Goal: Transaction & Acquisition: Purchase product/service

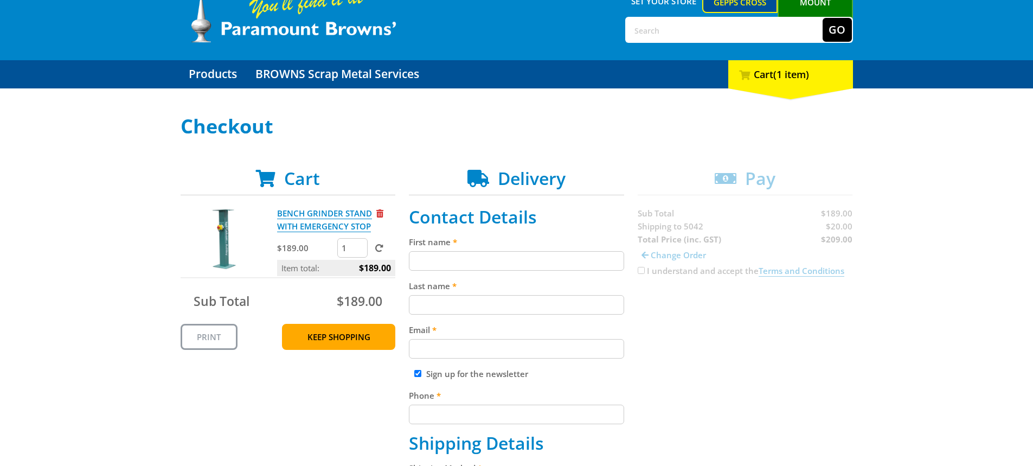
scroll to position [108, 0]
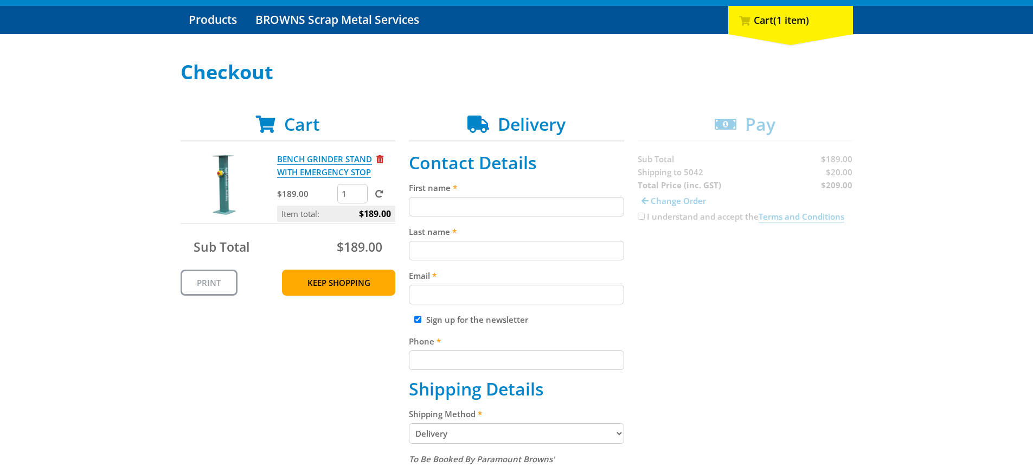
click at [462, 203] on input "First name" at bounding box center [516, 207] width 215 height 20
type input "David"
click at [457, 251] on input "Last name" at bounding box center [516, 251] width 215 height 20
type input "Baulderstone"
click at [502, 294] on input "Email" at bounding box center [516, 295] width 215 height 20
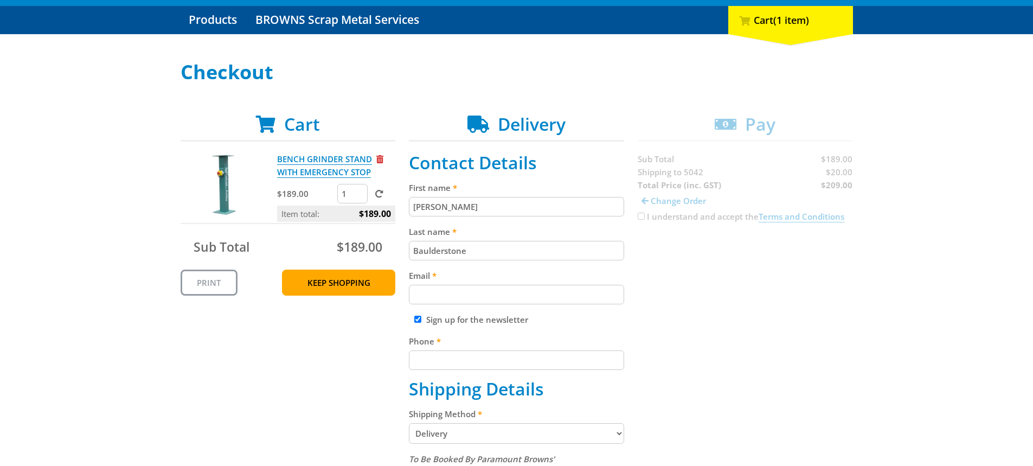
type input "davidbaulderstone@adrianbrien.com.au"
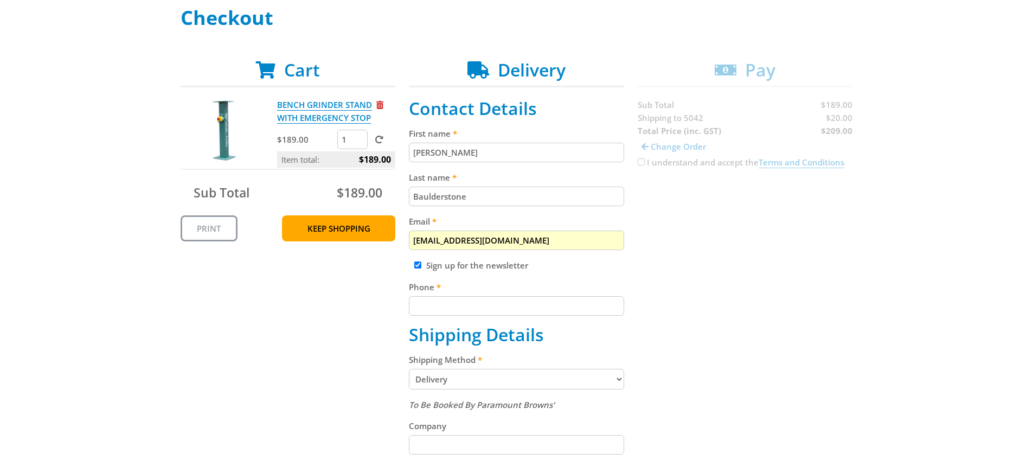
click at [420, 263] on input "Sign up for the newsletter" at bounding box center [417, 264] width 7 height 7
checkbox input "false"
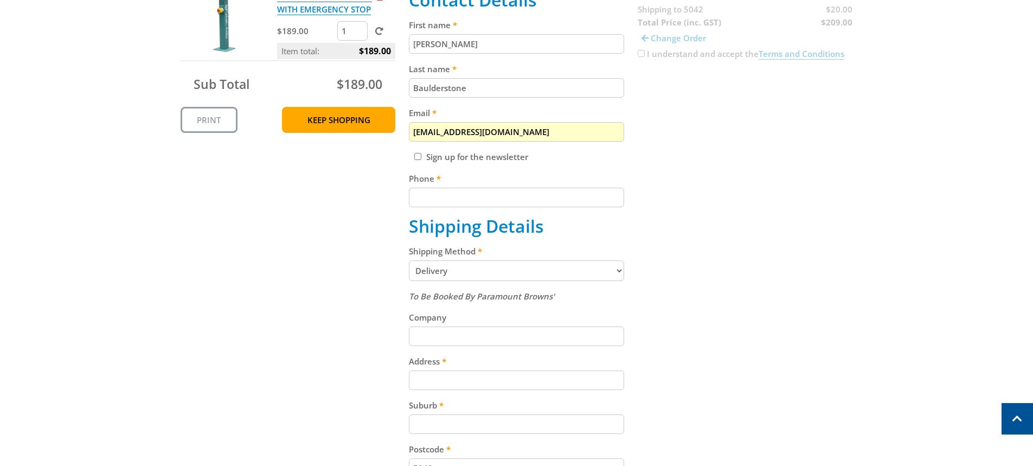
scroll to position [325, 0]
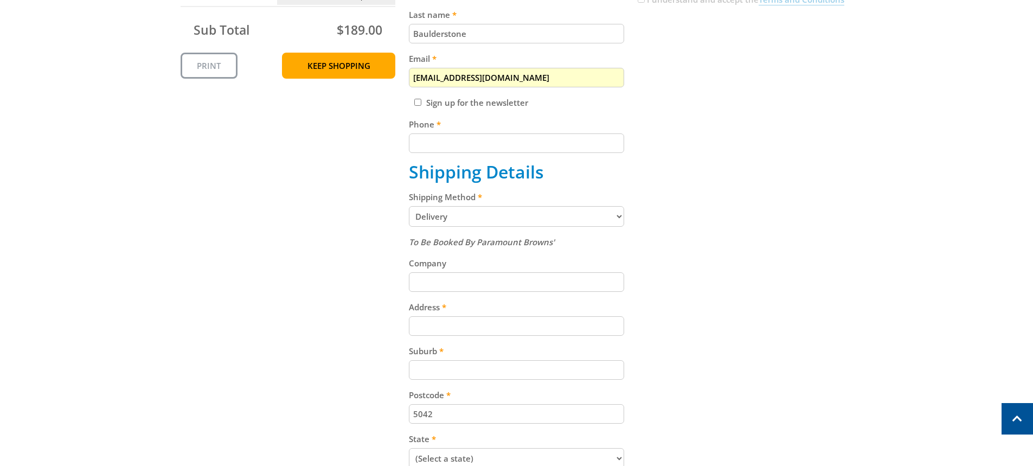
click at [534, 139] on input "Phone" at bounding box center [516, 143] width 215 height 20
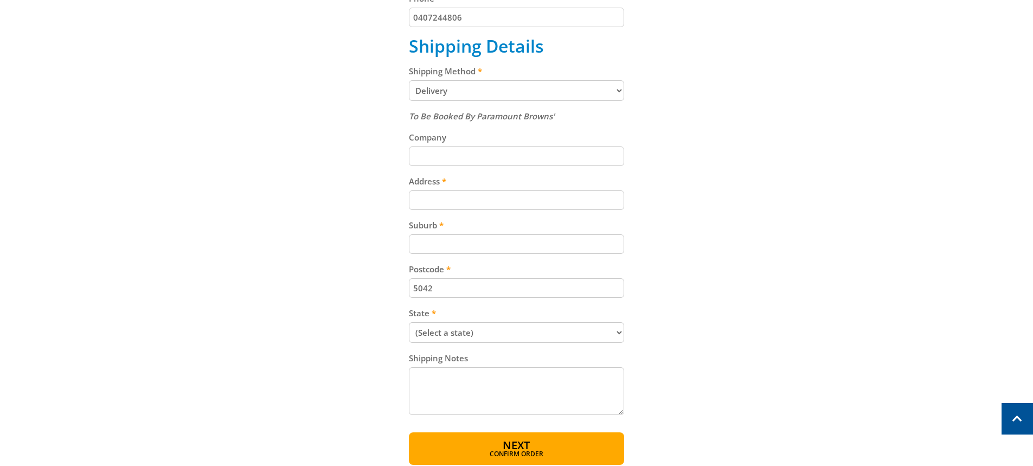
scroll to position [434, 0]
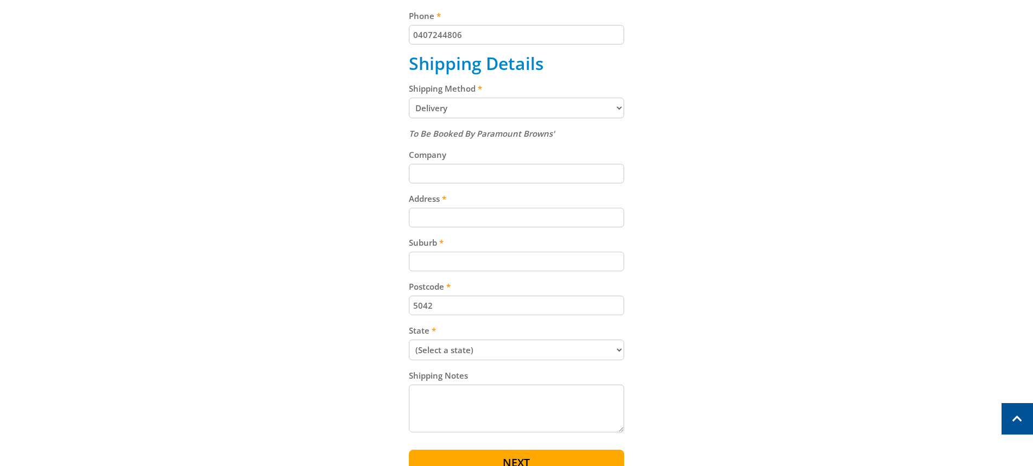
type input "0407244806"
click at [443, 170] on input "Company" at bounding box center [516, 174] width 215 height 20
type input "Adrian Brien Automotive"
click at [443, 214] on input "Address" at bounding box center [516, 218] width 215 height 20
type input "1305 South Rd"
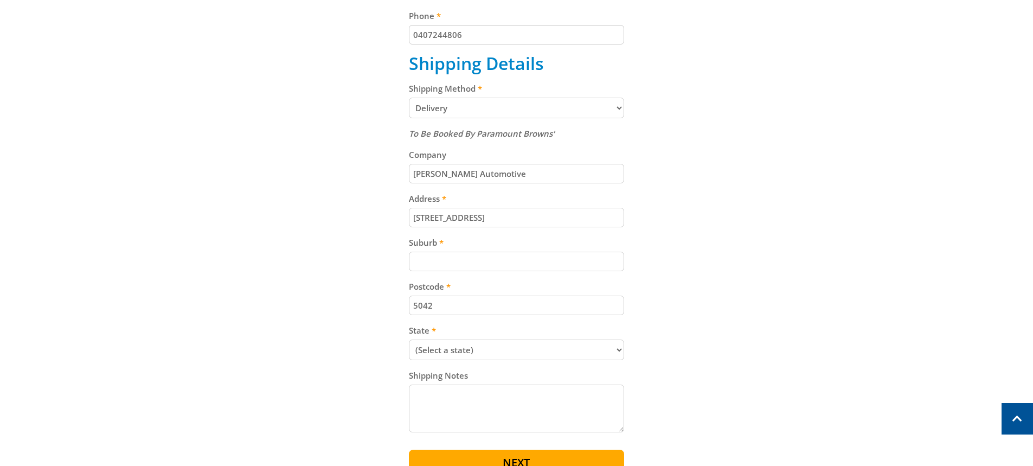
click at [449, 261] on input "Suburb" at bounding box center [516, 262] width 215 height 20
type input "St Marys"
click at [621, 350] on select "(Select a state) South Australia Victoria New South Wales Queensland Western Au…" at bounding box center [516, 350] width 215 height 21
select select "SA"
click at [409, 340] on select "(Select a state) South Australia Victoria New South Wales Queensland Western Au…" at bounding box center [516, 350] width 215 height 21
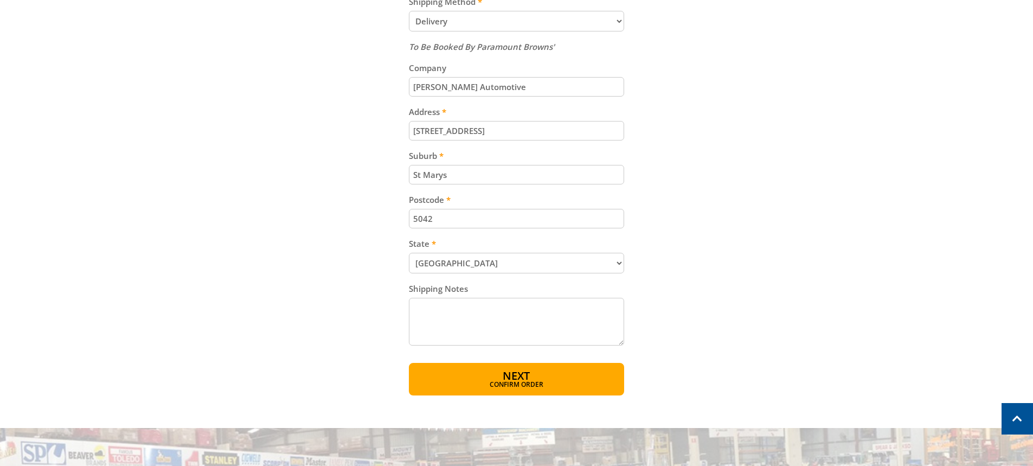
scroll to position [542, 0]
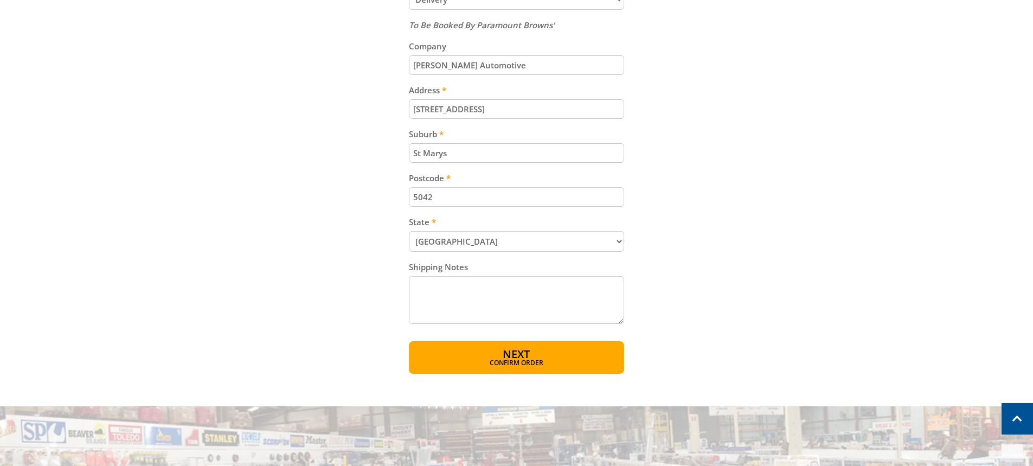
click at [432, 291] on textarea "Shipping Notes" at bounding box center [516, 300] width 215 height 48
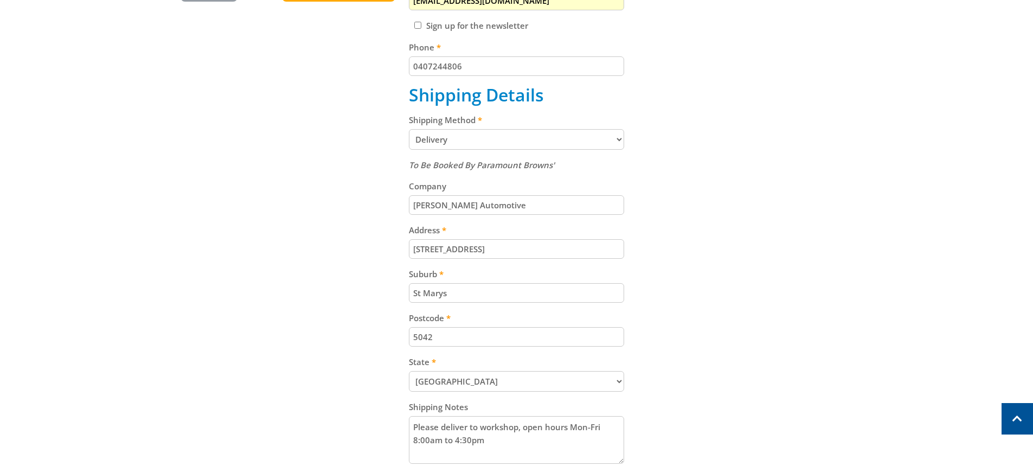
scroll to position [488, 0]
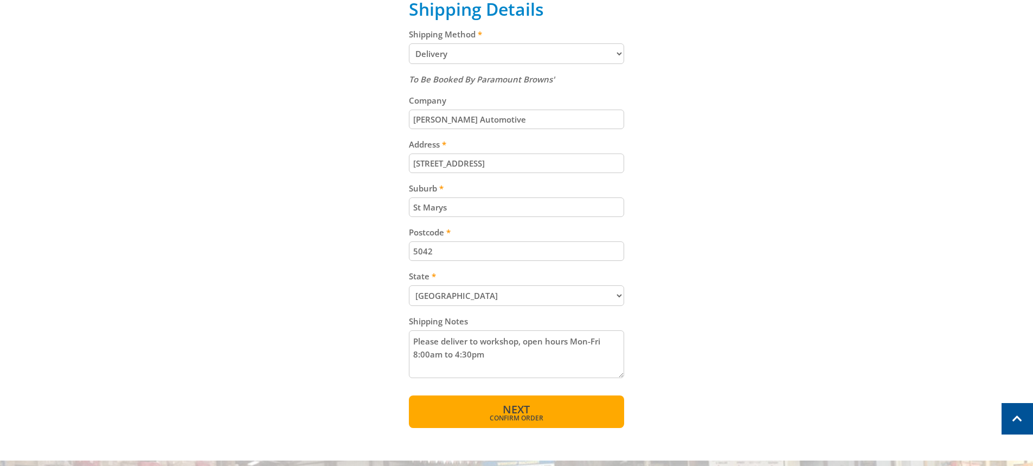
type textarea "Please deliver to workshop, open hours Mon-Fri 8:00am to 4:30pm"
click at [510, 415] on span "Confirm order" at bounding box center [516, 418] width 169 height 7
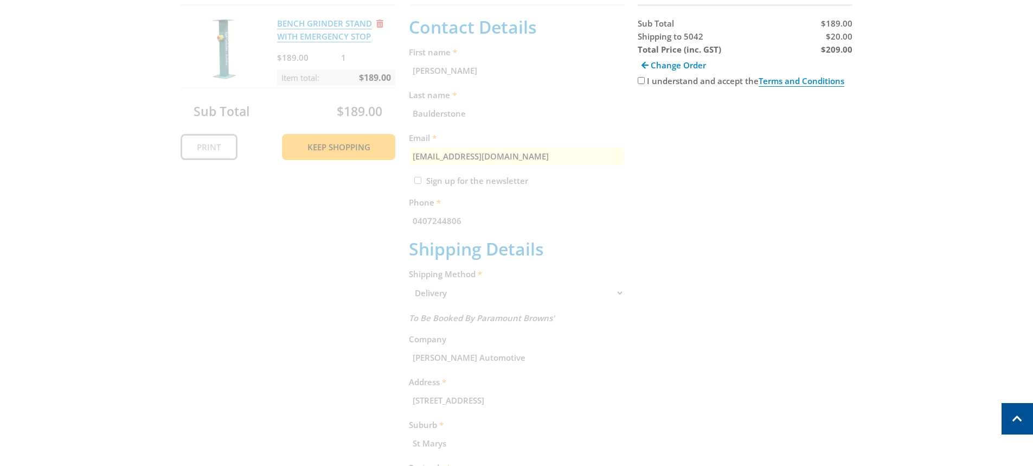
scroll to position [222, 0]
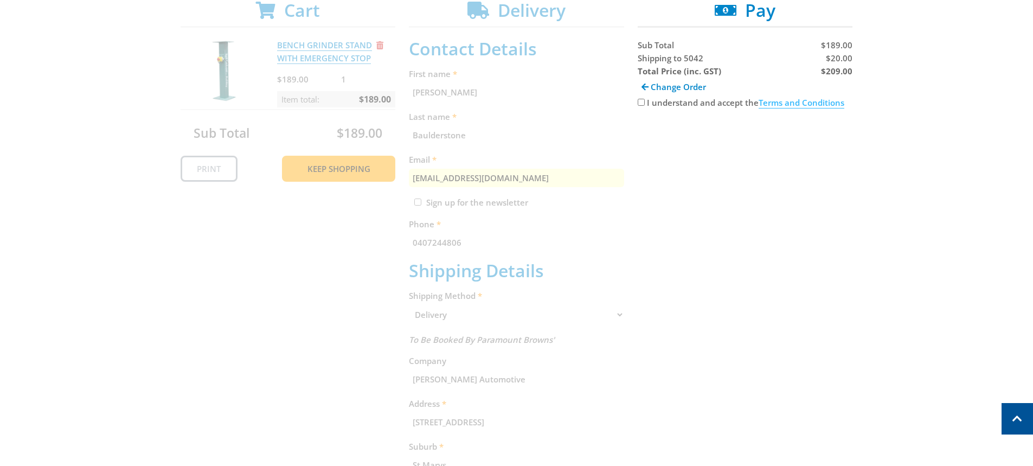
click at [808, 102] on link "Terms and Conditions" at bounding box center [802, 102] width 86 height 11
click at [641, 104] on input "I understand and accept the Terms and Conditions" at bounding box center [641, 102] width 7 height 7
checkbox input "true"
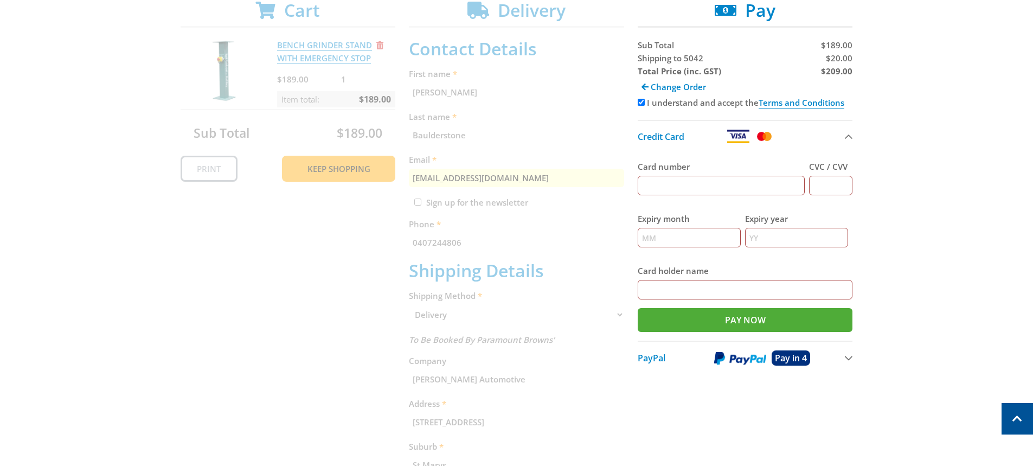
click at [697, 185] on input "Card number" at bounding box center [722, 186] width 168 height 20
click at [738, 136] on img at bounding box center [738, 137] width 24 height 14
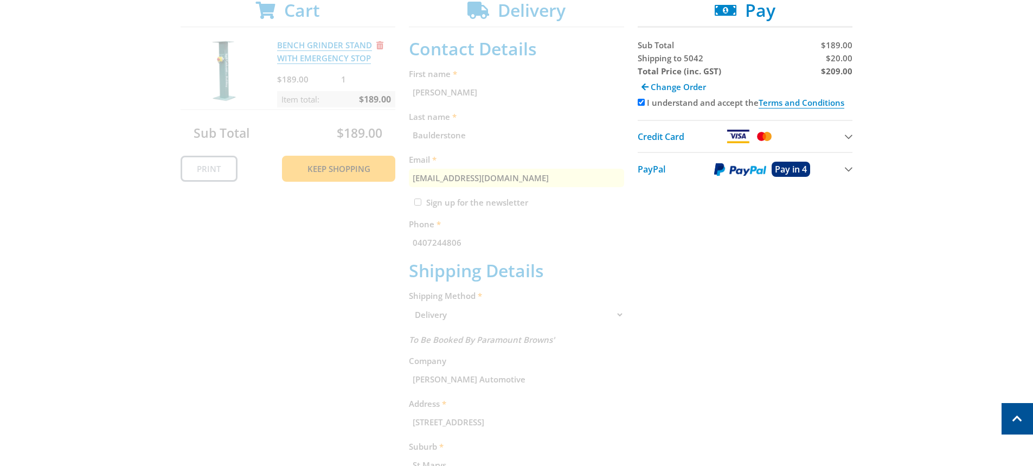
click at [737, 136] on img at bounding box center [738, 137] width 24 height 14
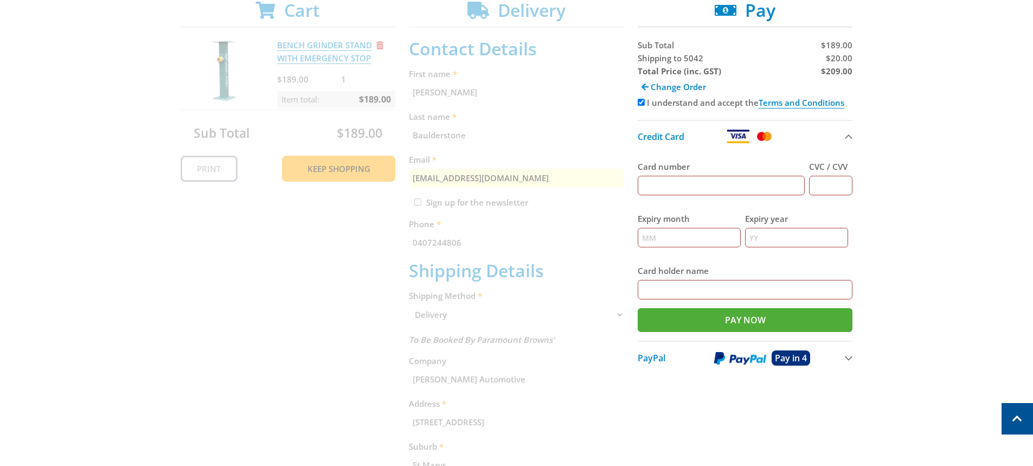
click at [688, 189] on input "Card number" at bounding box center [722, 186] width 168 height 20
type input "4715276702377379"
click at [828, 185] on input "CVC / CVV" at bounding box center [830, 186] width 43 height 20
type input "365"
click at [699, 235] on input "Expiry month" at bounding box center [689, 238] width 103 height 20
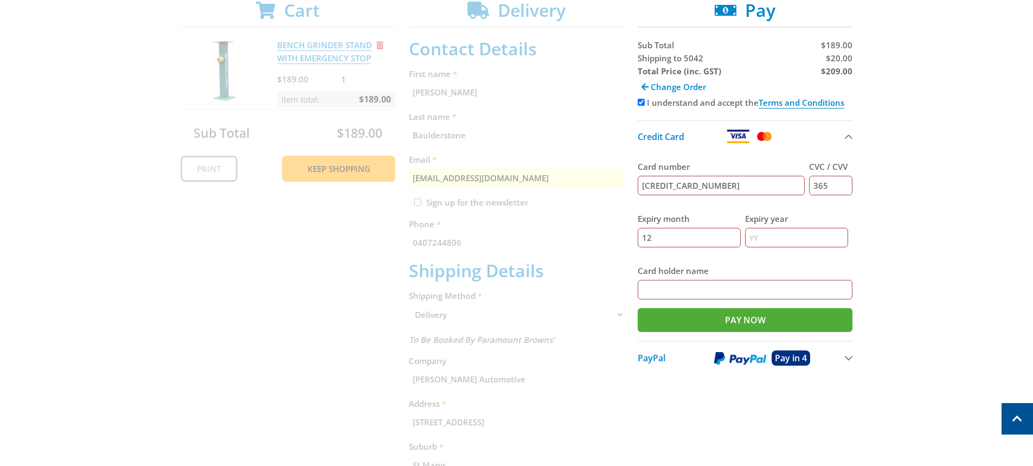
type input "12"
click at [782, 240] on input "Expiry year" at bounding box center [796, 238] width 103 height 20
type input "28"
click at [727, 291] on input "Card holder name" at bounding box center [745, 290] width 215 height 20
type input "EAGERS AUTOMOTIVE DARREN MCCORMACK"
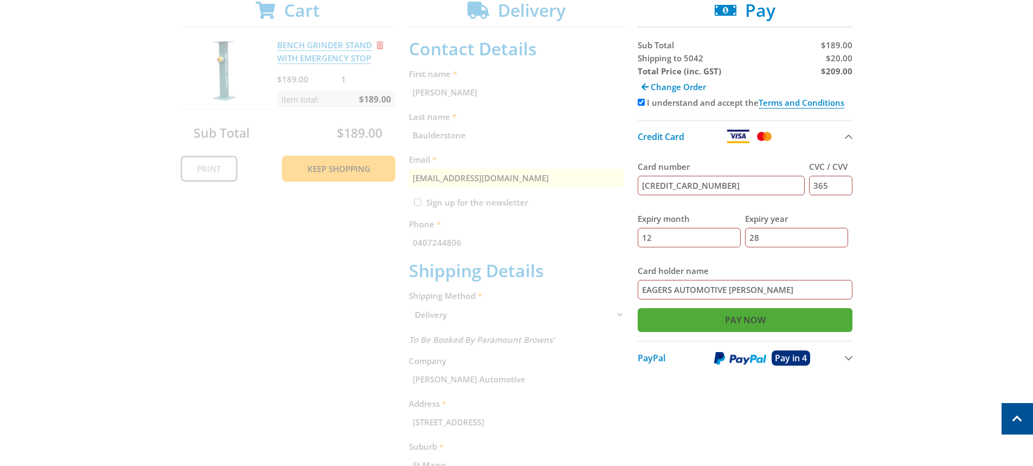
click at [750, 316] on input "Pay Now" at bounding box center [745, 320] width 215 height 24
type input "Paying..."
